Goal: Information Seeking & Learning: Learn about a topic

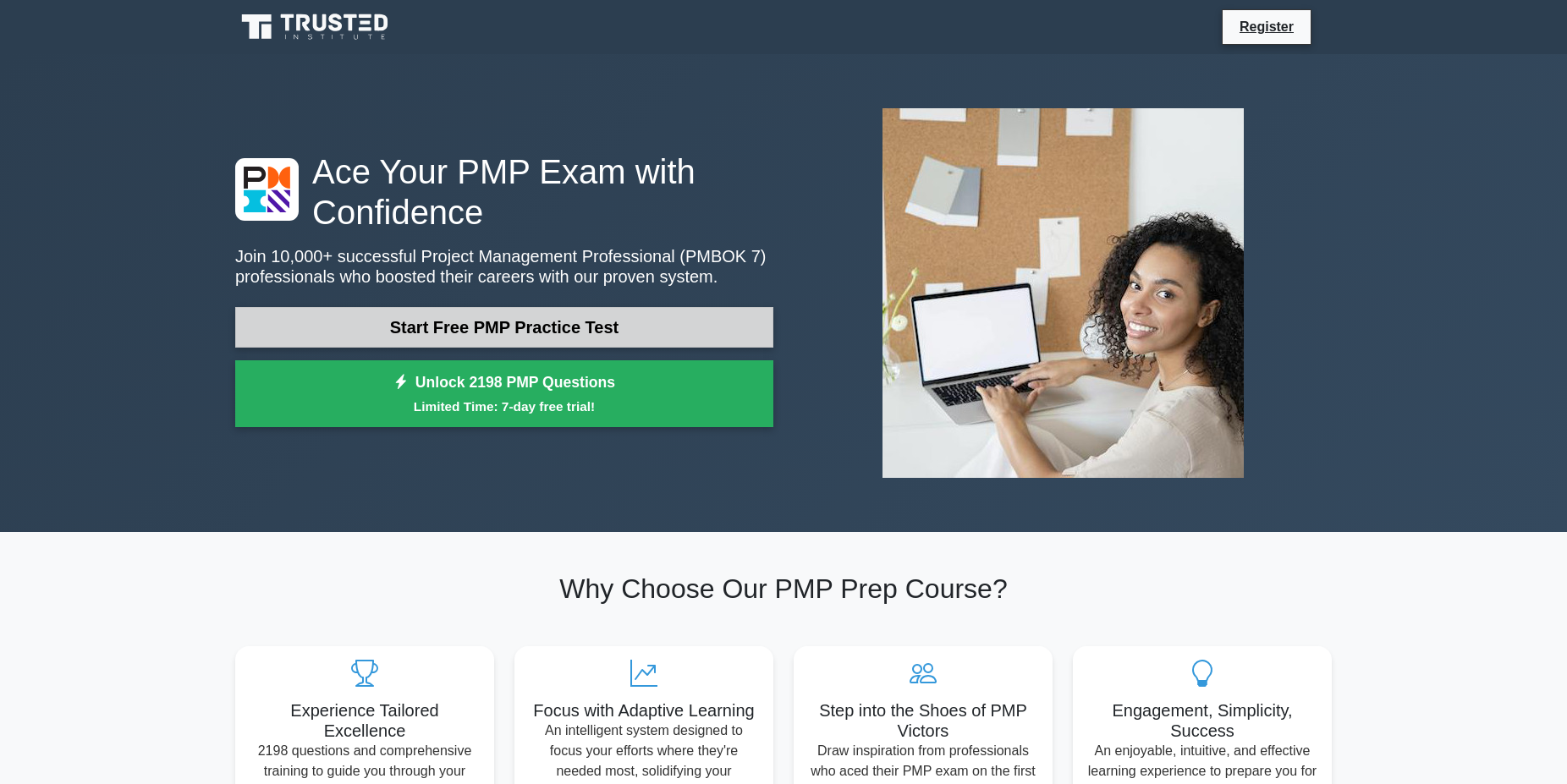
click at [553, 307] on link "Start Free PMP Practice Test" at bounding box center [504, 327] width 538 height 41
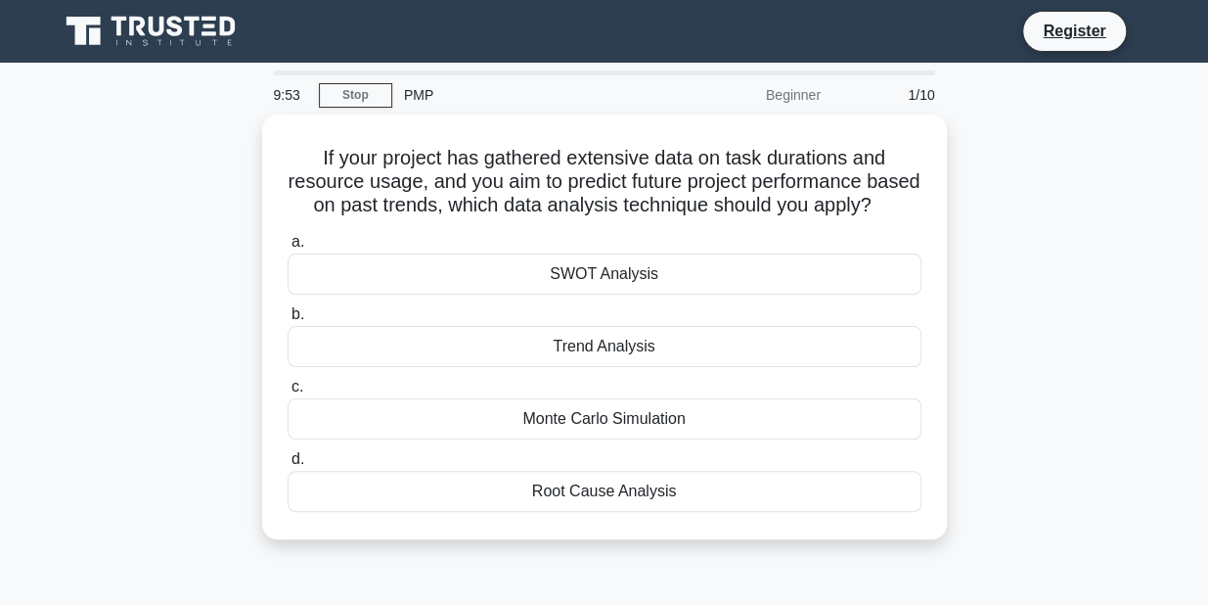
click at [136, 326] on div "If your project has gathered extensive data on task durations and resource usag…" at bounding box center [604, 338] width 1115 height 448
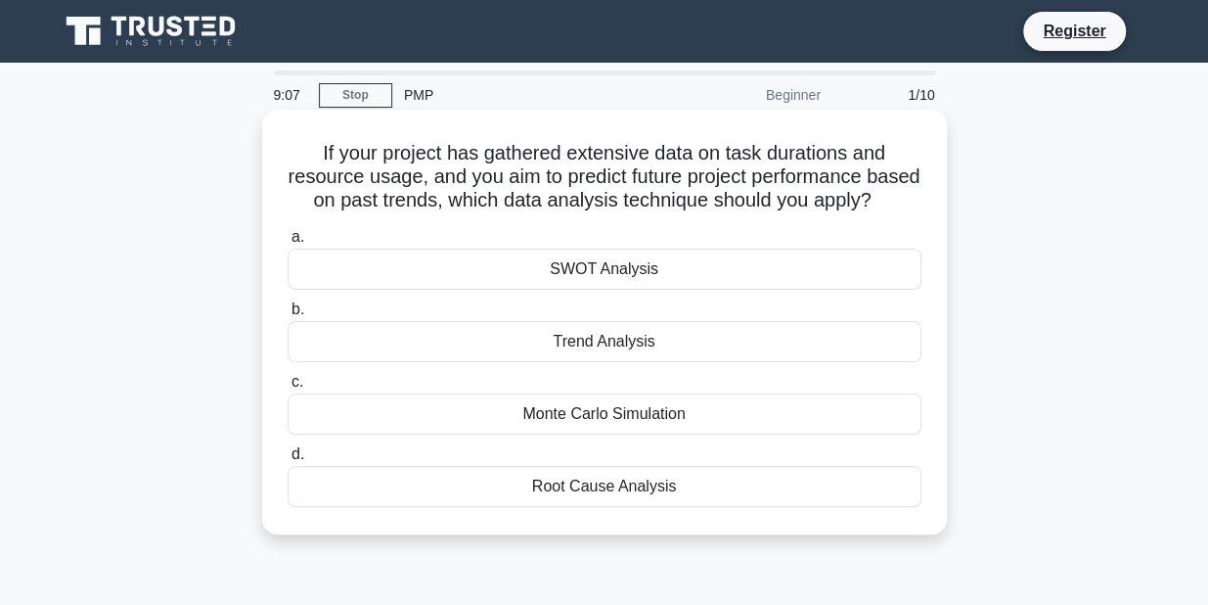
click at [614, 494] on div "Root Cause Analysis" at bounding box center [605, 486] width 634 height 41
click at [288, 461] on input "d. Root Cause Analysis" at bounding box center [288, 454] width 0 height 13
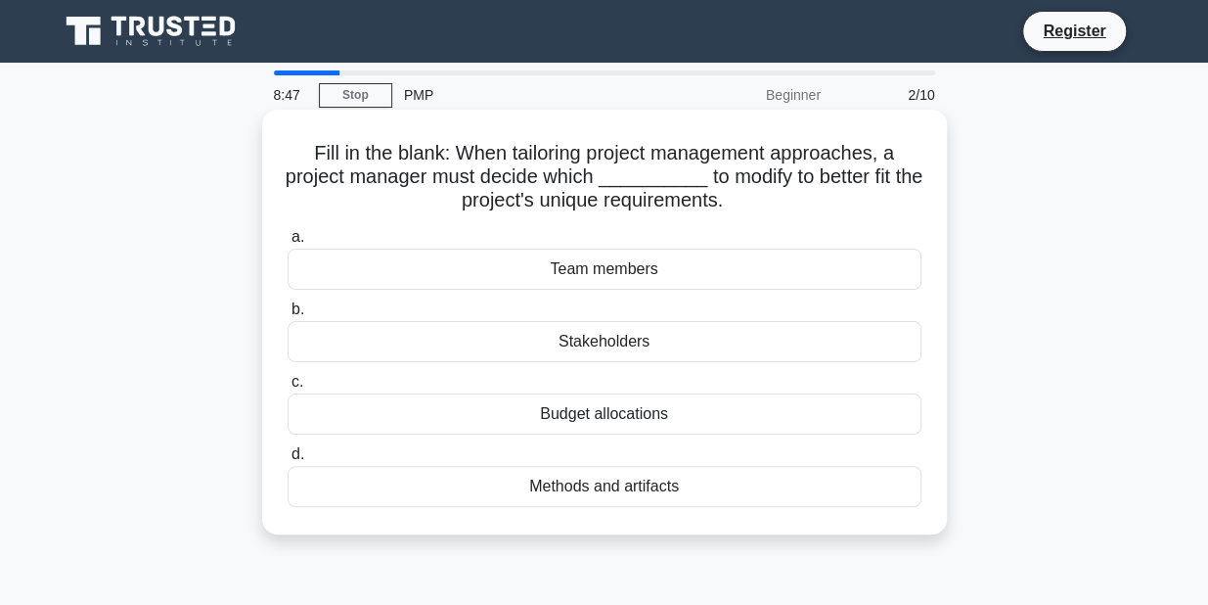
click at [627, 278] on div "Team members" at bounding box center [605, 269] width 634 height 41
click at [288, 244] on input "a. Team members" at bounding box center [288, 237] width 0 height 13
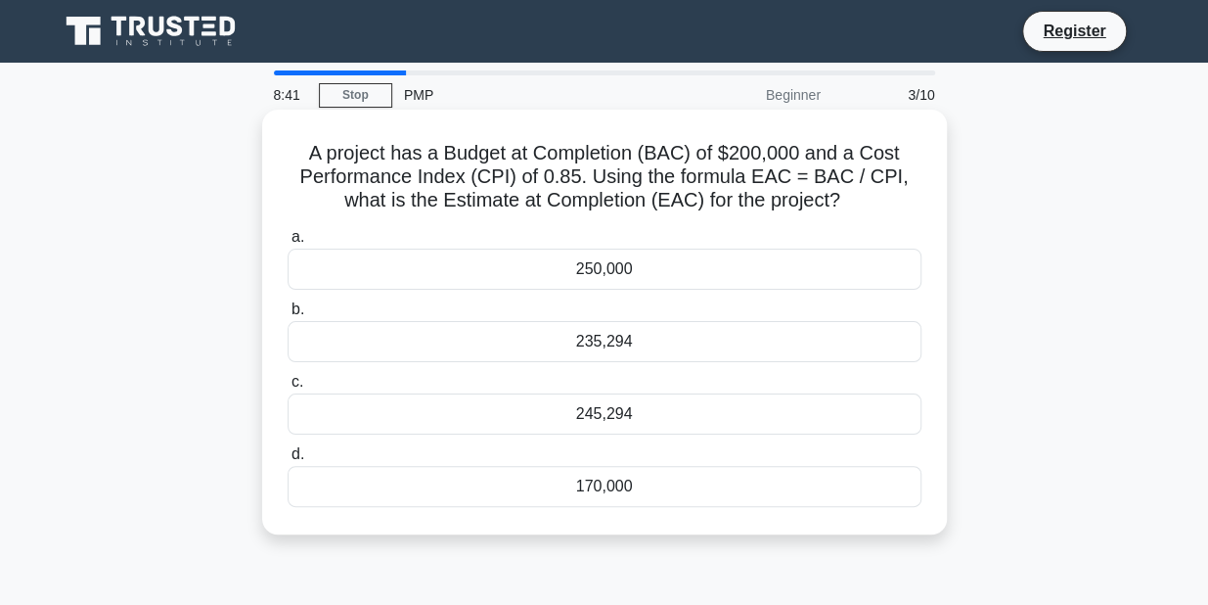
click at [608, 326] on div "235,294" at bounding box center [605, 341] width 634 height 41
click at [288, 316] on input "b. 235,294" at bounding box center [288, 309] width 0 height 13
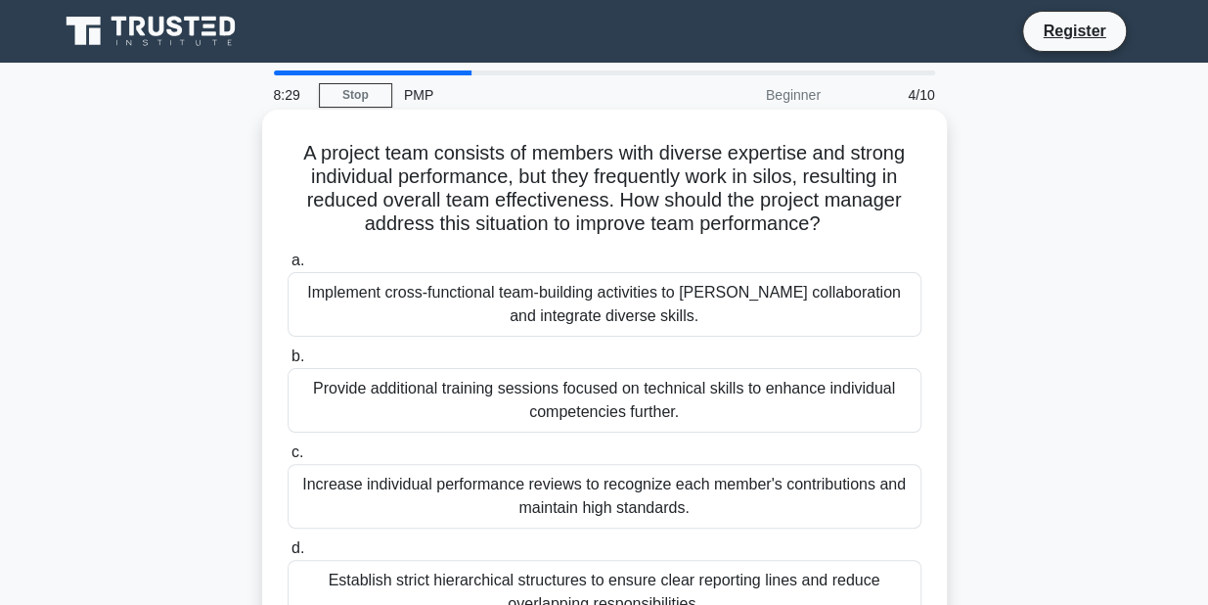
click at [638, 390] on div "Provide additional training sessions focused on technical skills to enhance ind…" at bounding box center [605, 400] width 634 height 65
click at [288, 363] on input "b. Provide additional training sessions focused on technical skills to enhance …" at bounding box center [288, 356] width 0 height 13
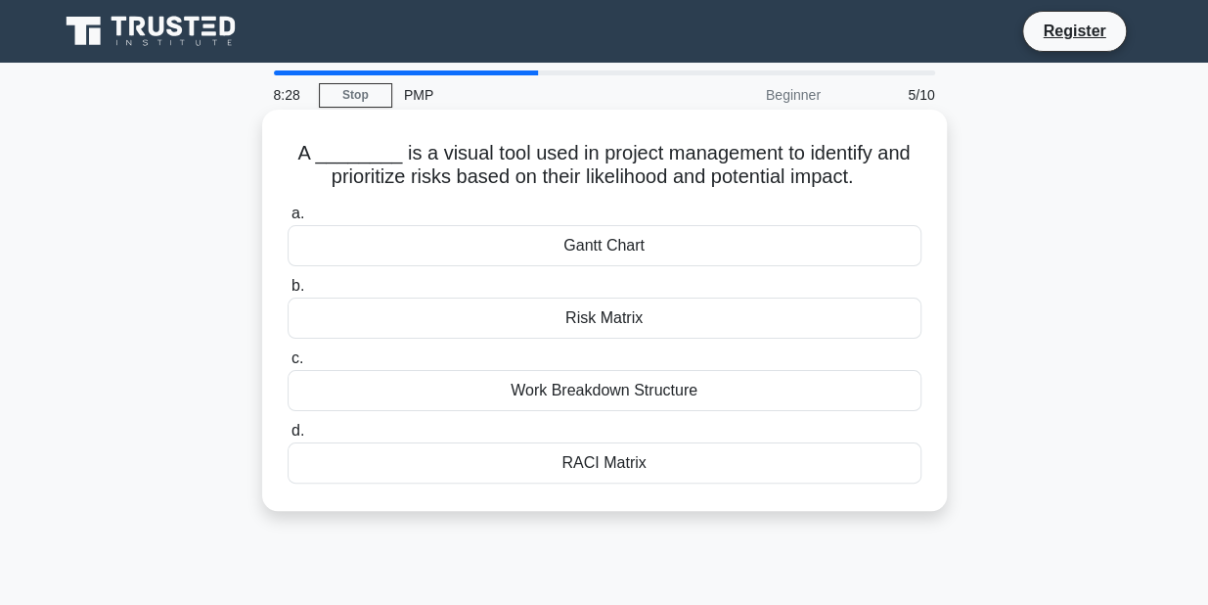
click at [574, 383] on div "Work Breakdown Structure" at bounding box center [605, 390] width 634 height 41
click at [288, 365] on input "c. Work Breakdown Structure" at bounding box center [288, 358] width 0 height 13
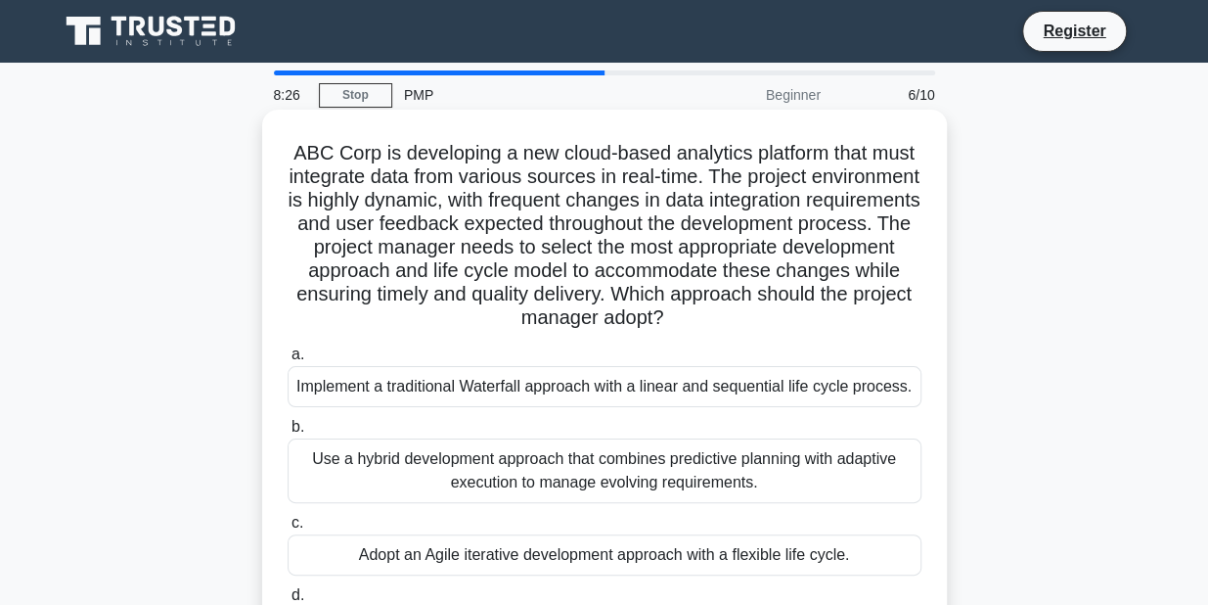
click at [606, 407] on div "Implement a traditional Waterfall approach with a linear and sequential life cy…" at bounding box center [605, 386] width 634 height 41
click at [288, 361] on input "a. Implement a traditional Waterfall approach with a linear and sequential life…" at bounding box center [288, 354] width 0 height 13
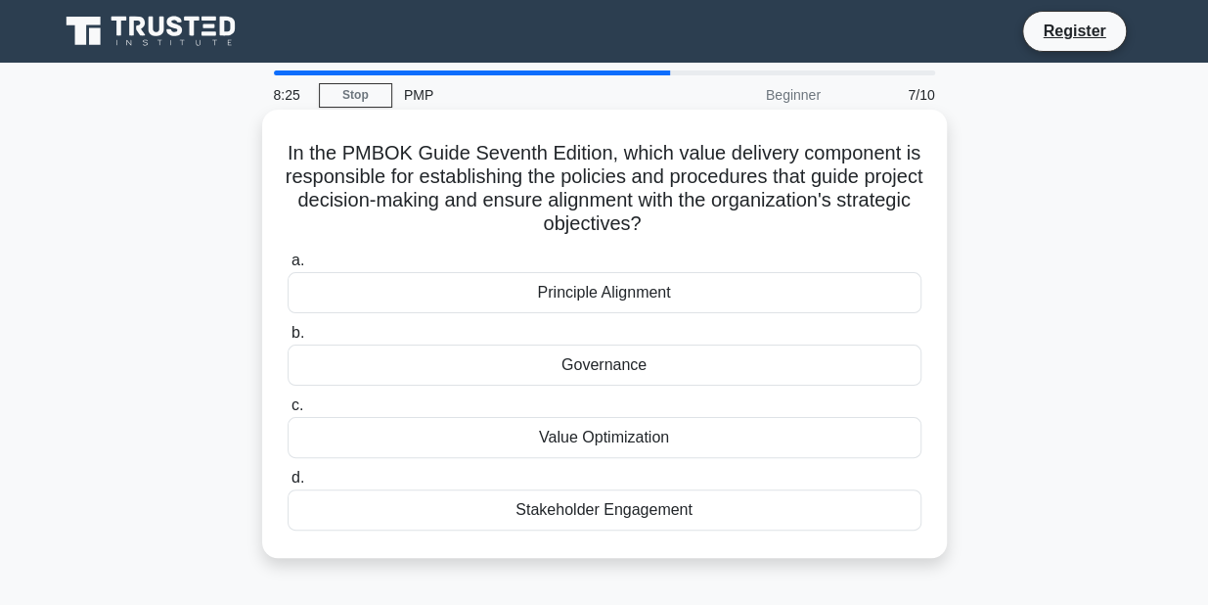
click at [606, 371] on div "Governance" at bounding box center [605, 364] width 634 height 41
click at [288, 340] on input "b. Governance" at bounding box center [288, 333] width 0 height 13
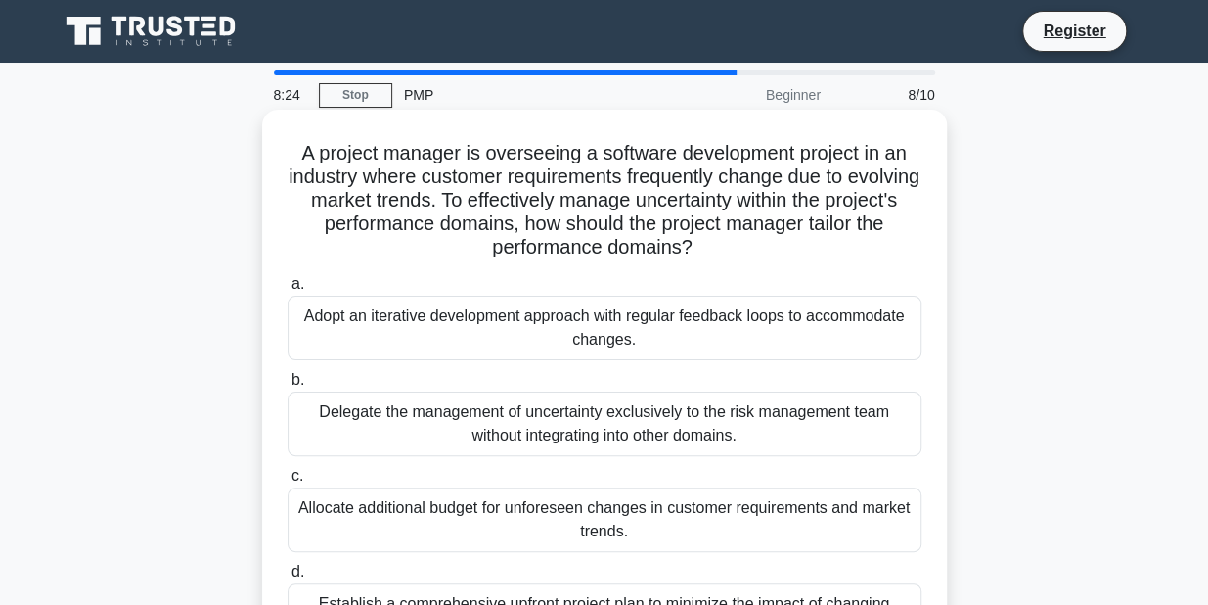
click at [605, 300] on div "Adopt an iterative development approach with regular feedback loops to accommod…" at bounding box center [605, 328] width 634 height 65
click at [288, 291] on input "a. Adopt an iterative development approach with regular feedback loops to accom…" at bounding box center [288, 284] width 0 height 13
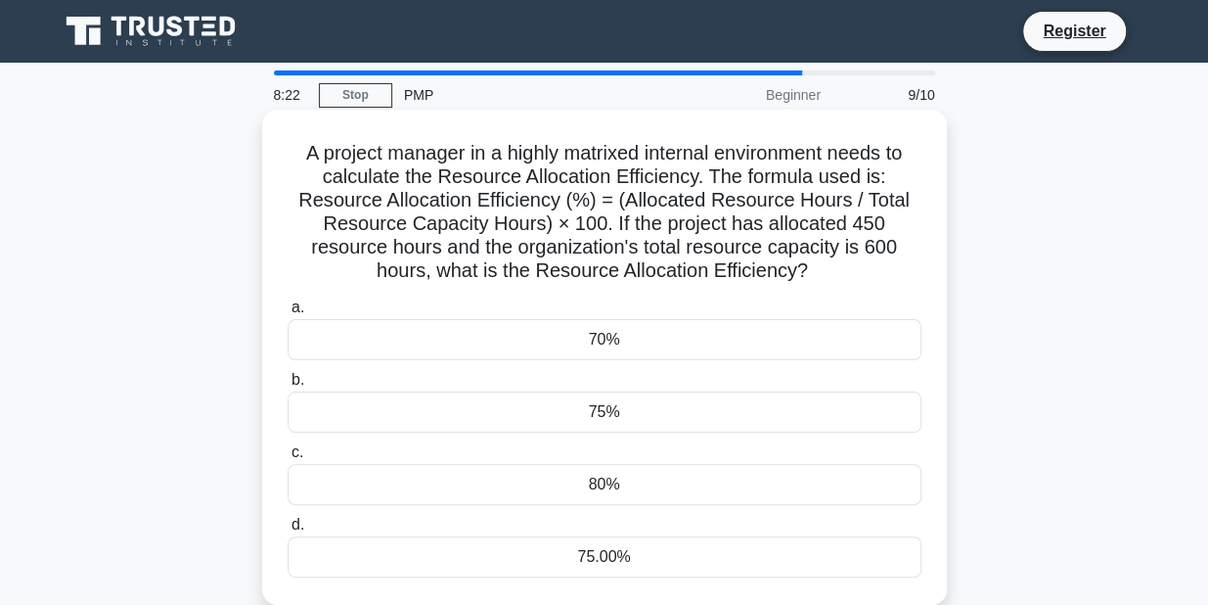
click at [624, 486] on div "80%" at bounding box center [605, 484] width 634 height 41
click at [288, 459] on input "c. 80%" at bounding box center [288, 452] width 0 height 13
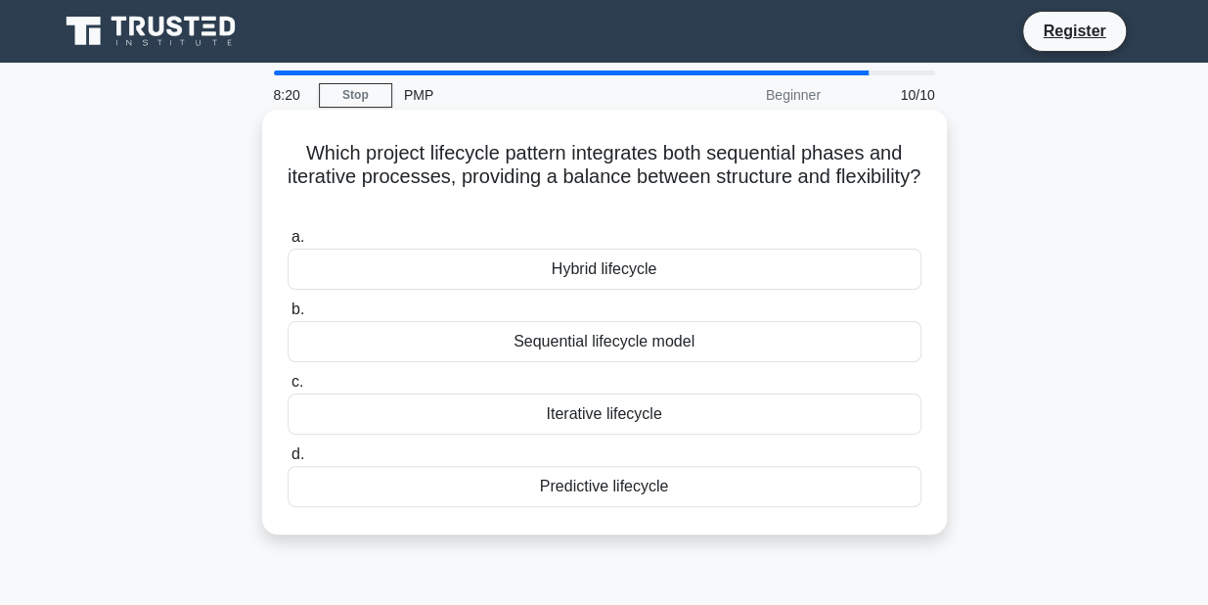
click at [608, 341] on div "Sequential lifecycle model" at bounding box center [605, 341] width 634 height 41
click at [288, 316] on input "b. Sequential lifecycle model" at bounding box center [288, 309] width 0 height 13
